Goal: Transaction & Acquisition: Subscribe to service/newsletter

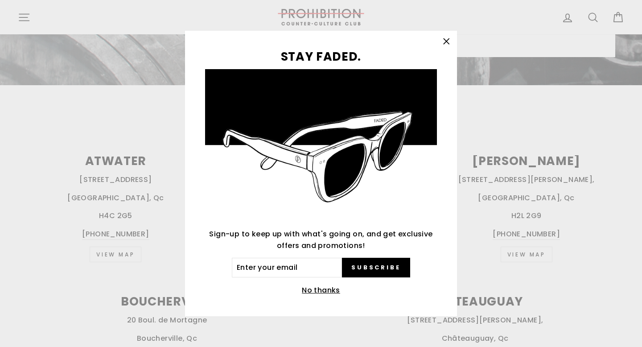
scroll to position [268, 0]
click at [261, 267] on input "Enter your email" at bounding box center [287, 268] width 110 height 20
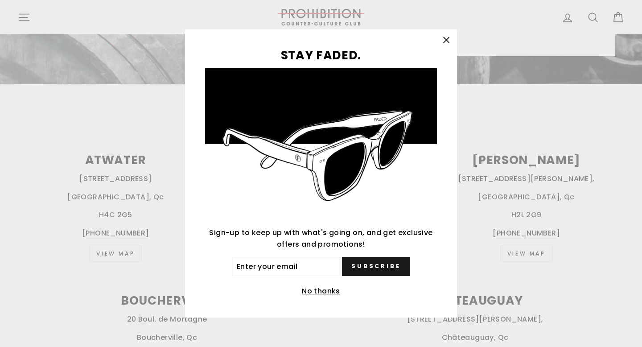
click at [370, 263] on span "Subscribe" at bounding box center [375, 266] width 49 height 8
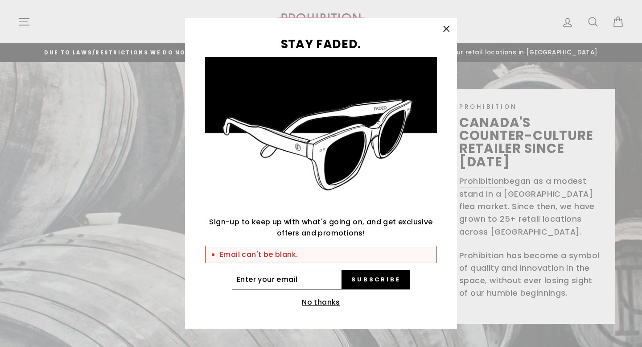
click at [268, 278] on input "Enter your email" at bounding box center [287, 280] width 110 height 20
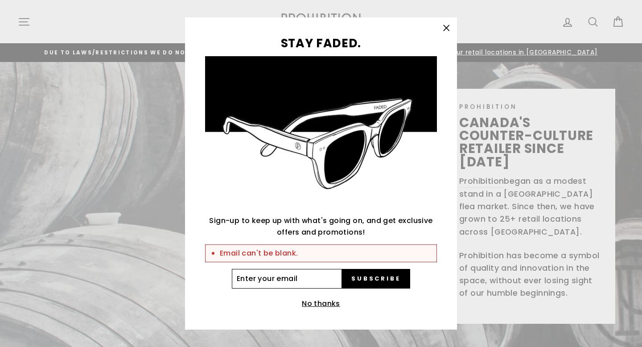
click at [301, 280] on input "Enter your email" at bounding box center [287, 279] width 110 height 20
type input "rolland_benoit@hotmail.com"
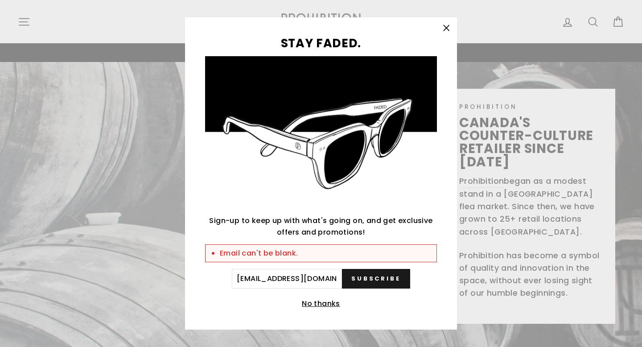
click at [370, 275] on button "Subscribe" at bounding box center [376, 279] width 68 height 20
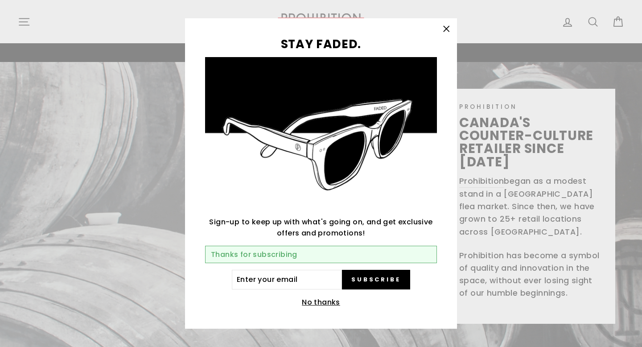
click at [447, 30] on icon "button" at bounding box center [446, 28] width 5 height 5
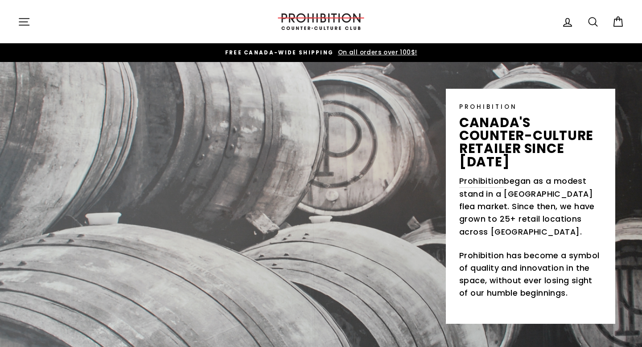
drag, startPoint x: 26, startPoint y: 12, endPoint x: 24, endPoint y: 18, distance: 5.6
click at [24, 18] on button "Site navigation" at bounding box center [23, 21] width 23 height 19
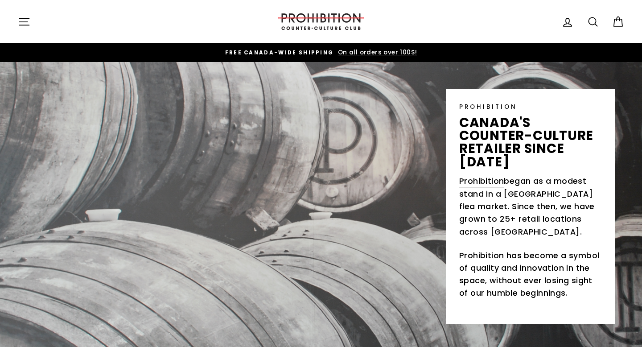
click at [27, 20] on icon "button" at bounding box center [24, 22] width 12 height 12
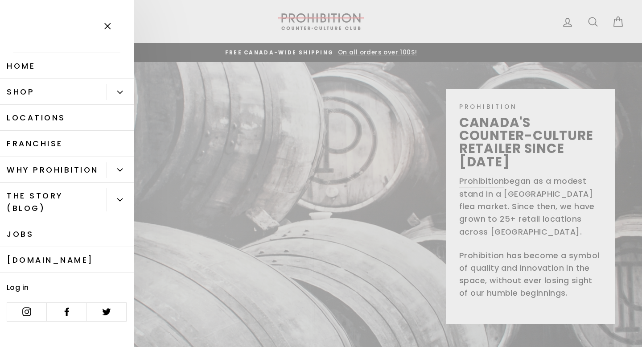
click at [120, 94] on icon "Primary" at bounding box center [119, 92] width 5 height 5
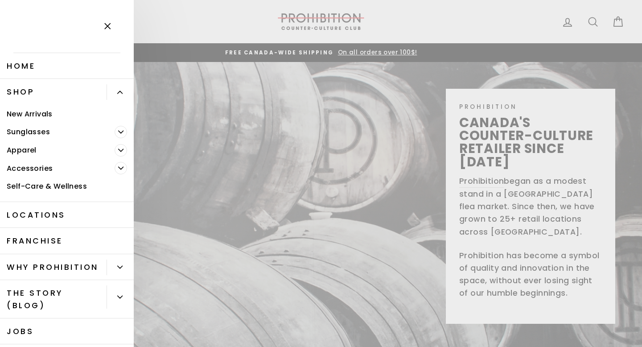
click at [57, 214] on link "Locations" at bounding box center [67, 215] width 134 height 26
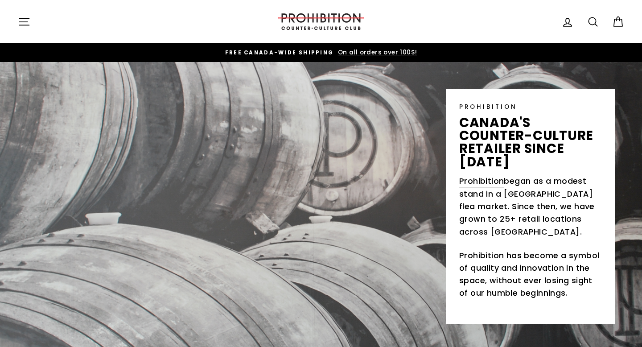
click at [29, 18] on icon "button" at bounding box center [24, 21] width 10 height 7
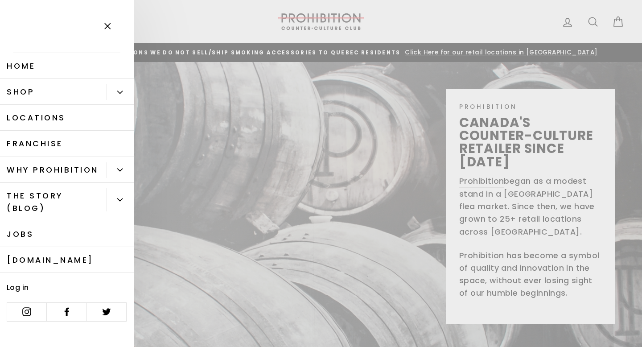
click at [121, 170] on icon "Primary" at bounding box center [120, 170] width 5 height 2
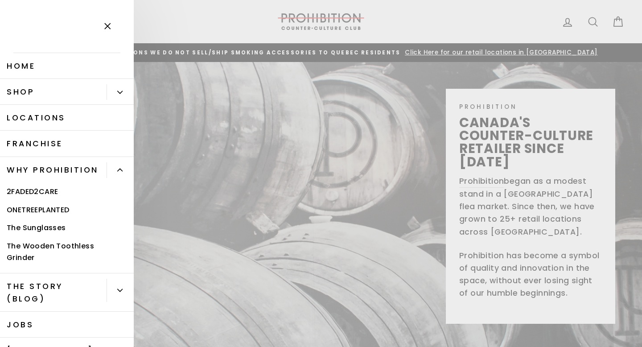
click at [27, 89] on link "Shop" at bounding box center [53, 92] width 107 height 26
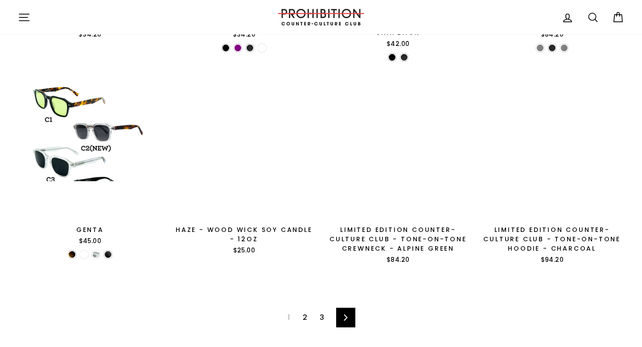
scroll to position [1320, 0]
